Goal: Information Seeking & Learning: Find specific fact

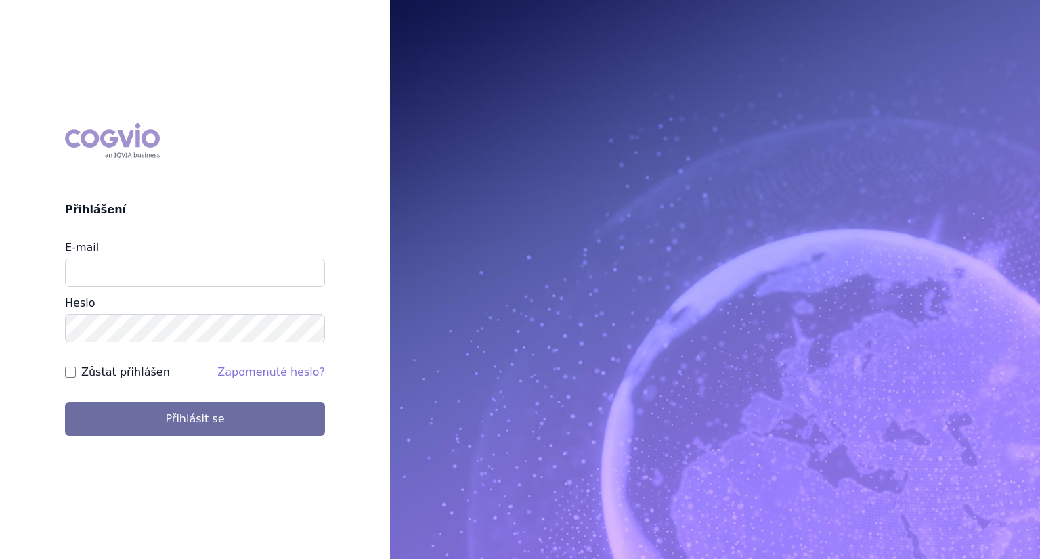
type input "[PERSON_NAME][EMAIL_ADDRESS][DOMAIN_NAME]"
click at [65, 402] on button "Přihlásit se" at bounding box center [195, 419] width 260 height 34
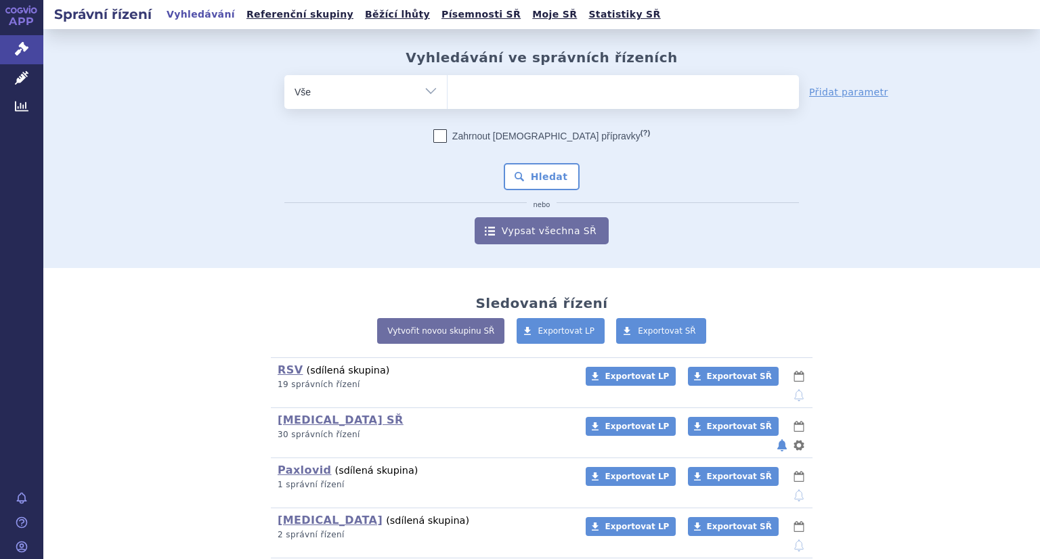
click at [497, 97] on ul at bounding box center [622, 89] width 351 height 28
click at [447, 97] on select at bounding box center [447, 91] width 1 height 34
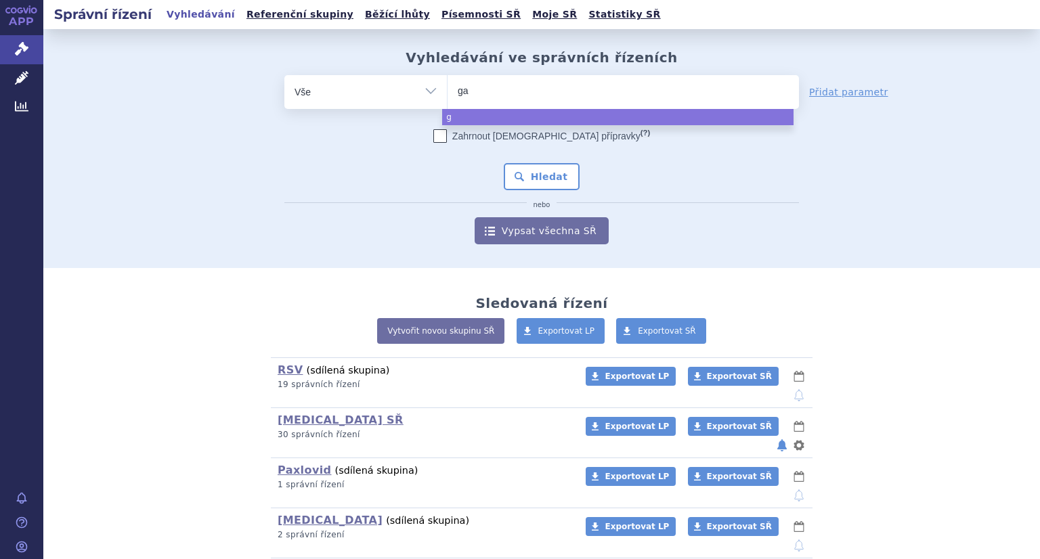
type input "gar"
type input "garda"
type input "gardasi"
type input "gardasil"
type input "gardasil 9"
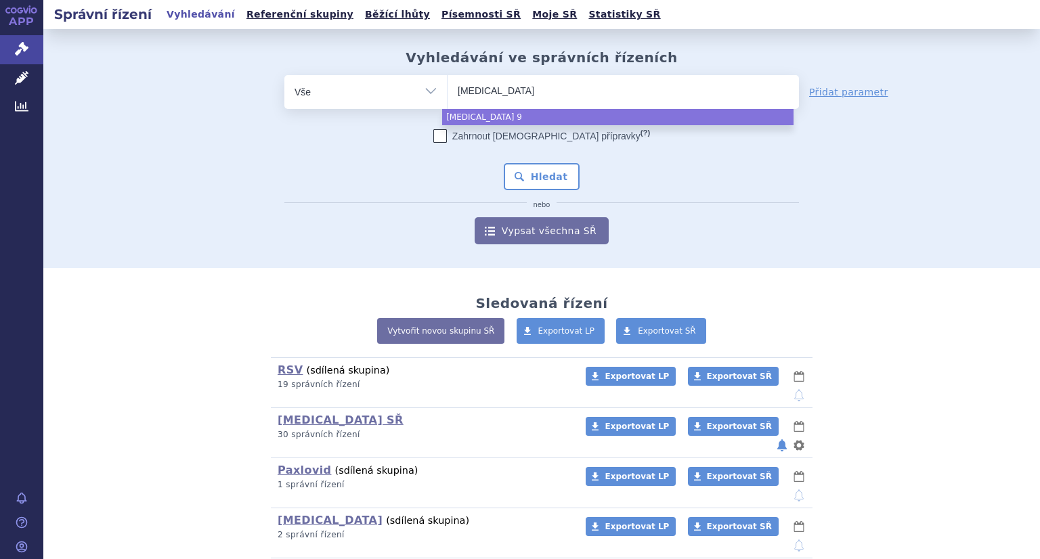
select select "gardasil 9"
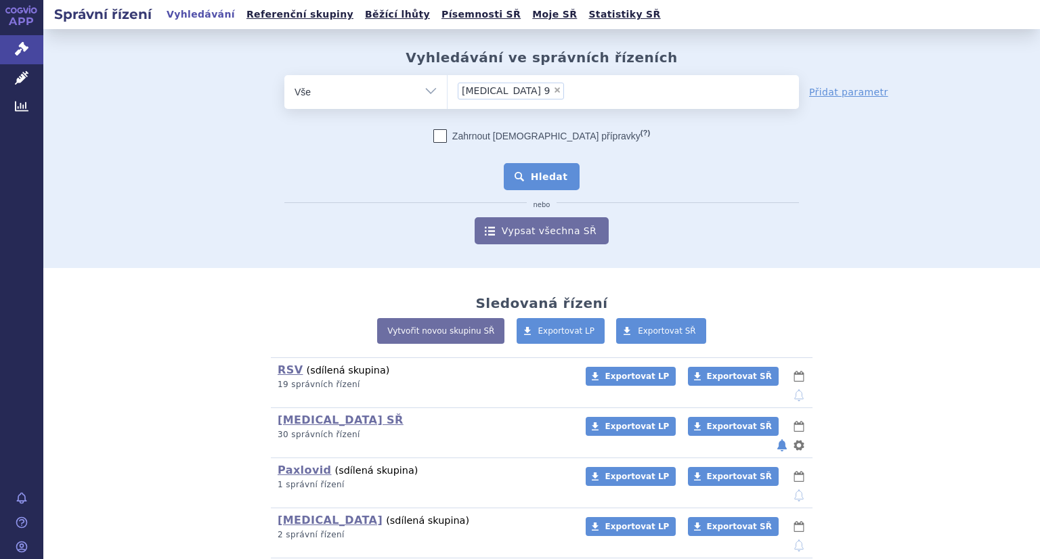
click at [544, 184] on button "Hledat" at bounding box center [542, 176] width 76 height 27
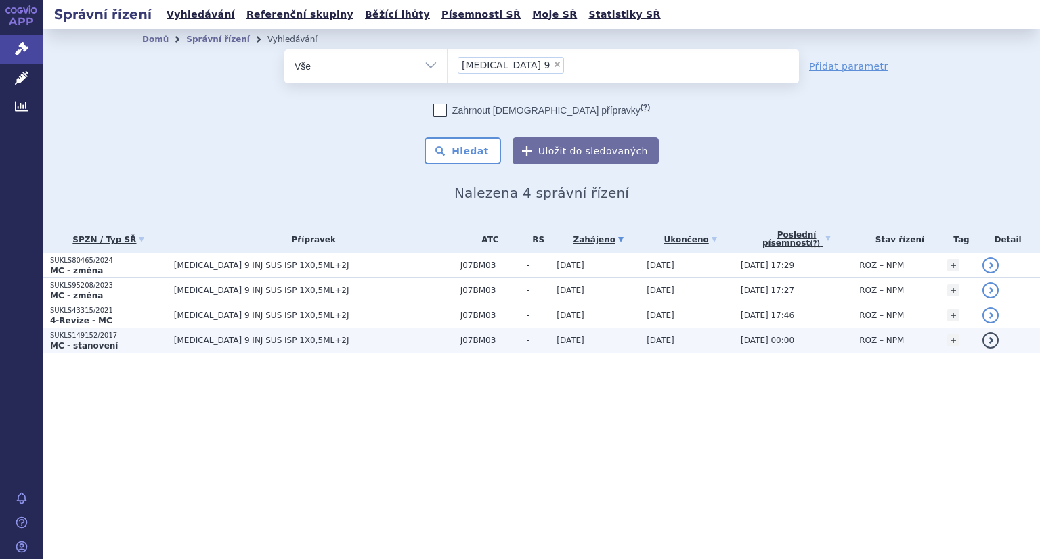
click at [102, 342] on strong "MC - stanovení" at bounding box center [84, 345] width 68 height 9
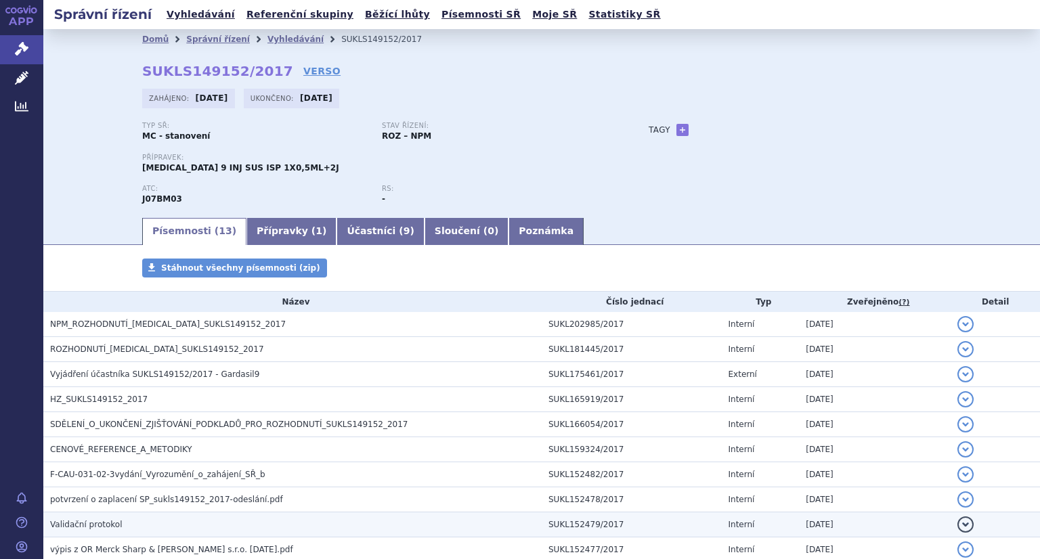
scroll to position [159, 0]
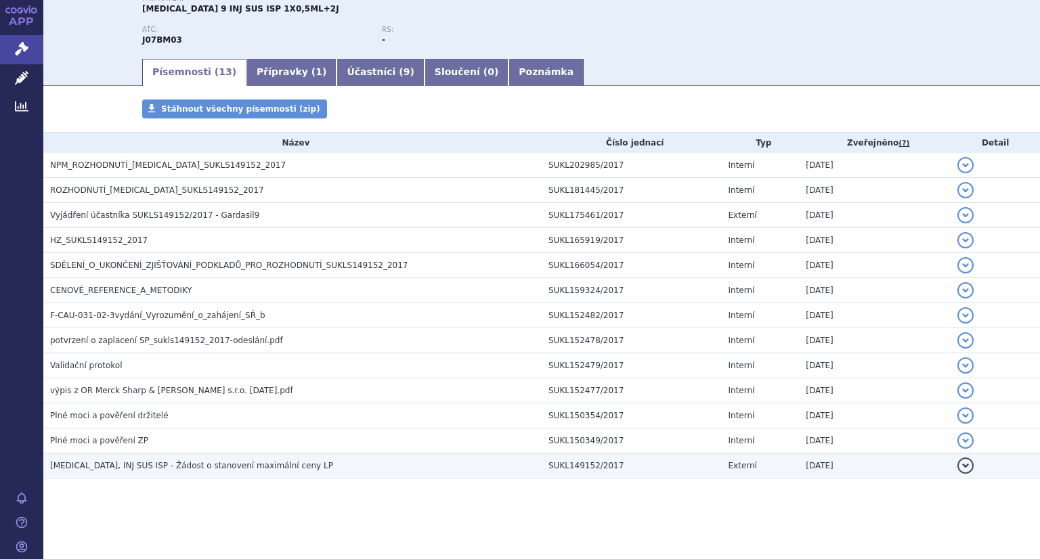
click at [198, 464] on span "[MEDICAL_DATA], INJ SUS ISP - Žádost o stanovení maximální ceny LP" at bounding box center [191, 465] width 283 height 9
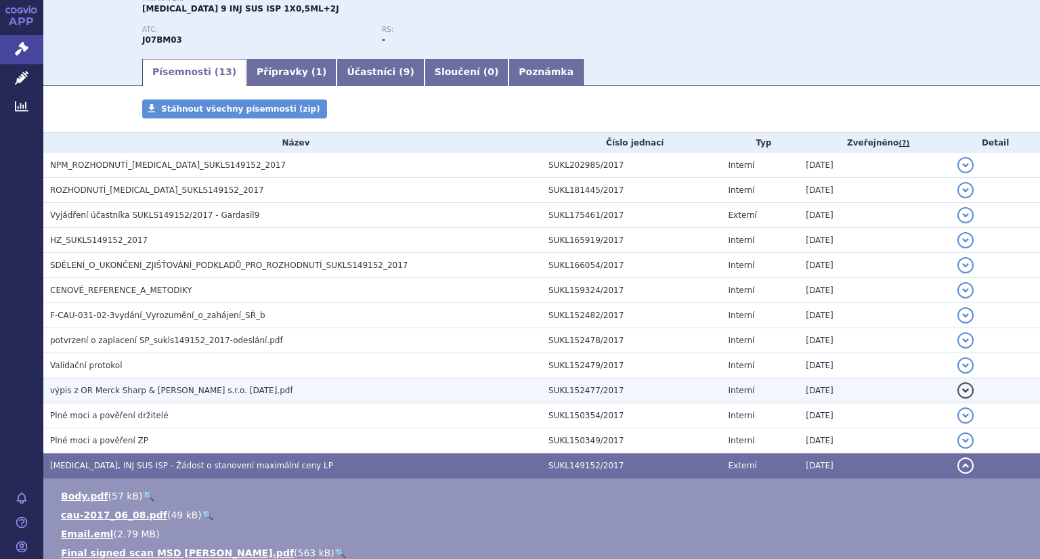
scroll to position [294, 0]
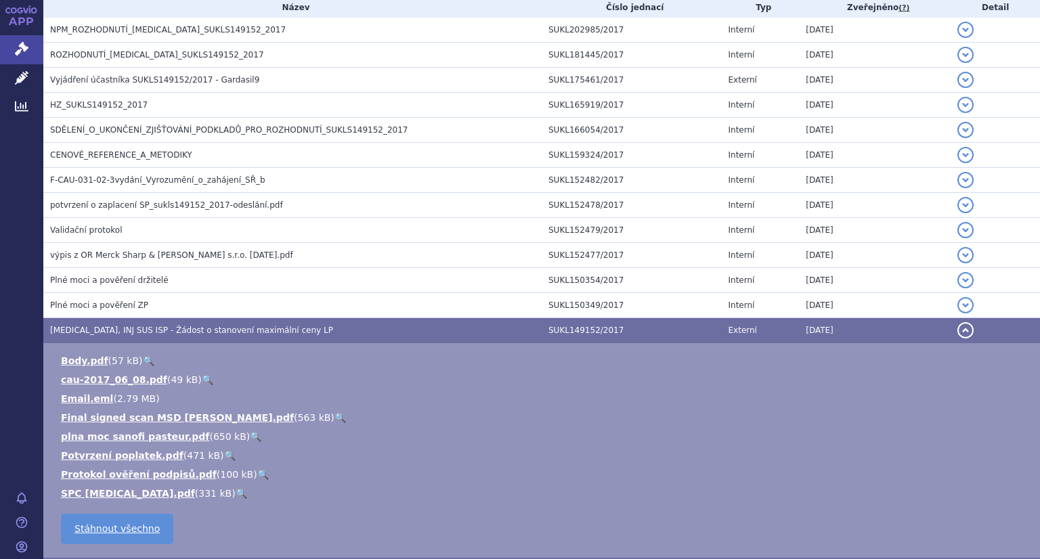
click at [334, 418] on link "🔍" at bounding box center [340, 417] width 12 height 11
click at [146, 358] on link "🔍" at bounding box center [149, 360] width 12 height 11
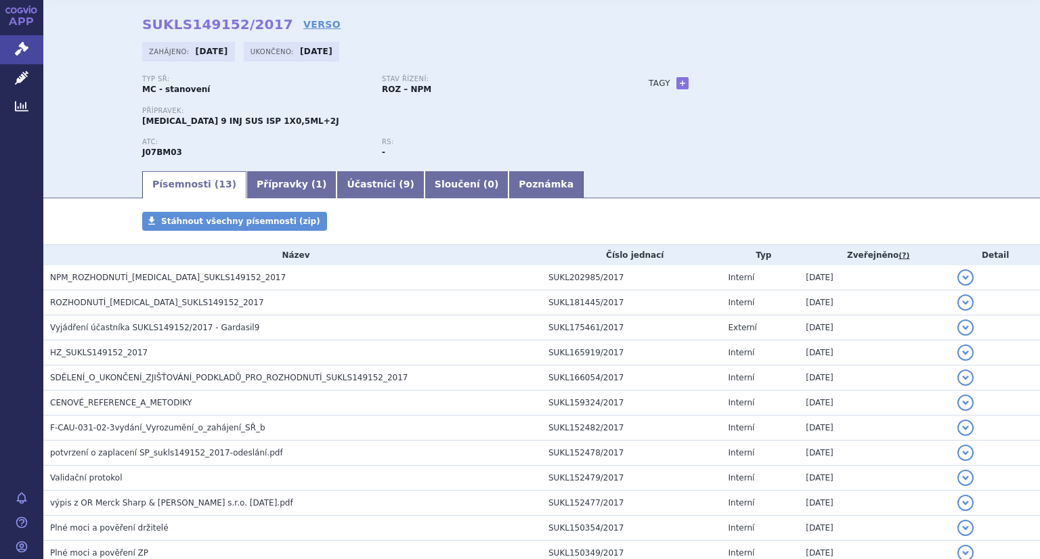
scroll to position [0, 0]
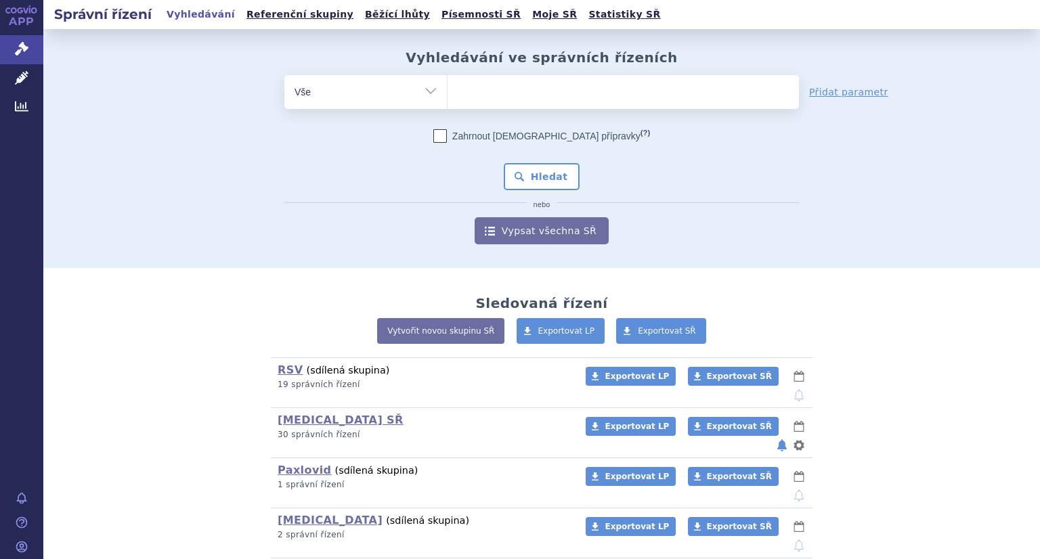
click at [490, 95] on ul at bounding box center [622, 89] width 351 height 28
click at [447, 95] on select at bounding box center [447, 91] width 1 height 34
type input "ga"
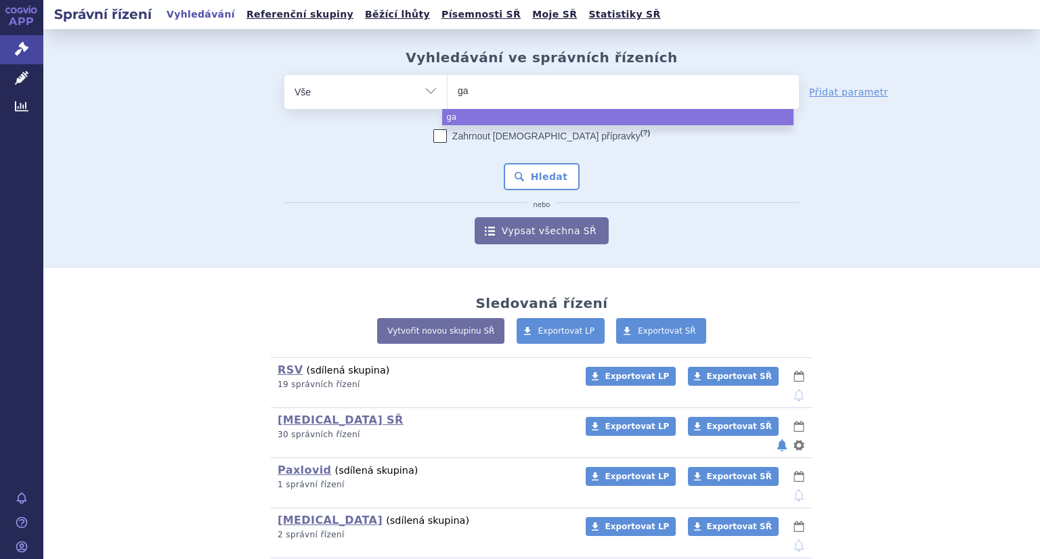
type input "gar"
type input "gard"
type input "garda"
type input "gardas"
type input "gardasil"
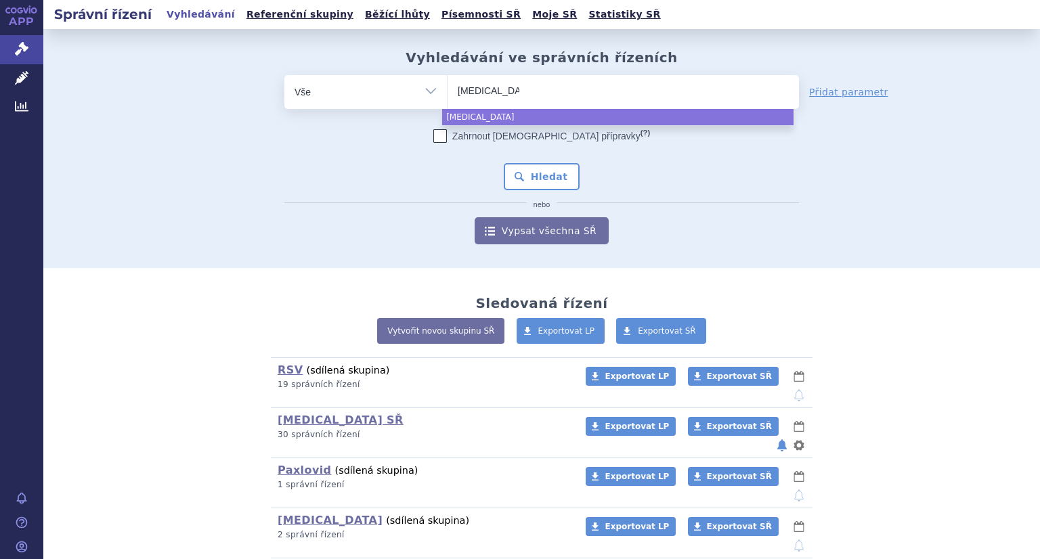
type input "[MEDICAL_DATA] 9"
select select "[MEDICAL_DATA] 9"
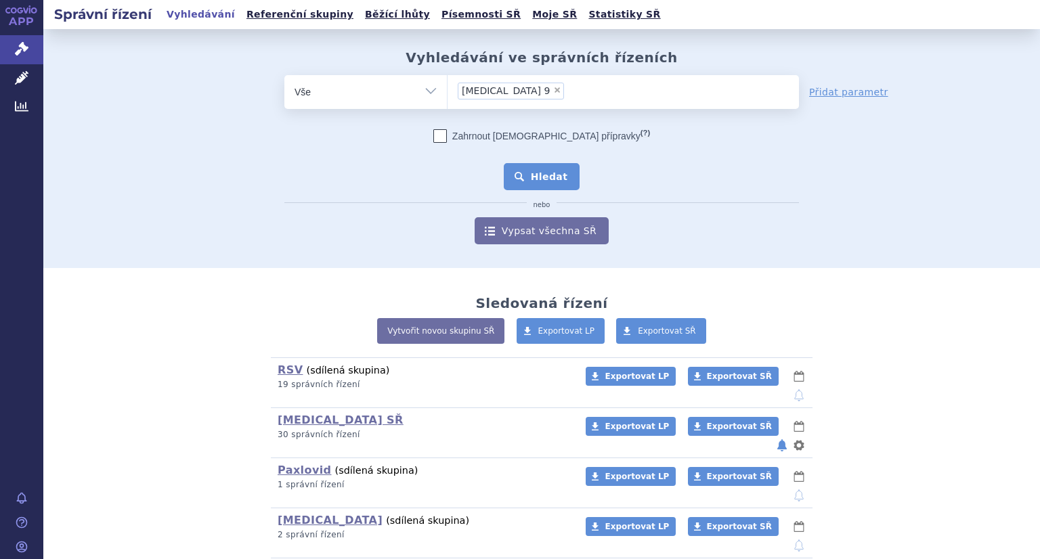
click at [522, 179] on button "Hledat" at bounding box center [542, 176] width 76 height 27
